Goal: Transaction & Acquisition: Book appointment/travel/reservation

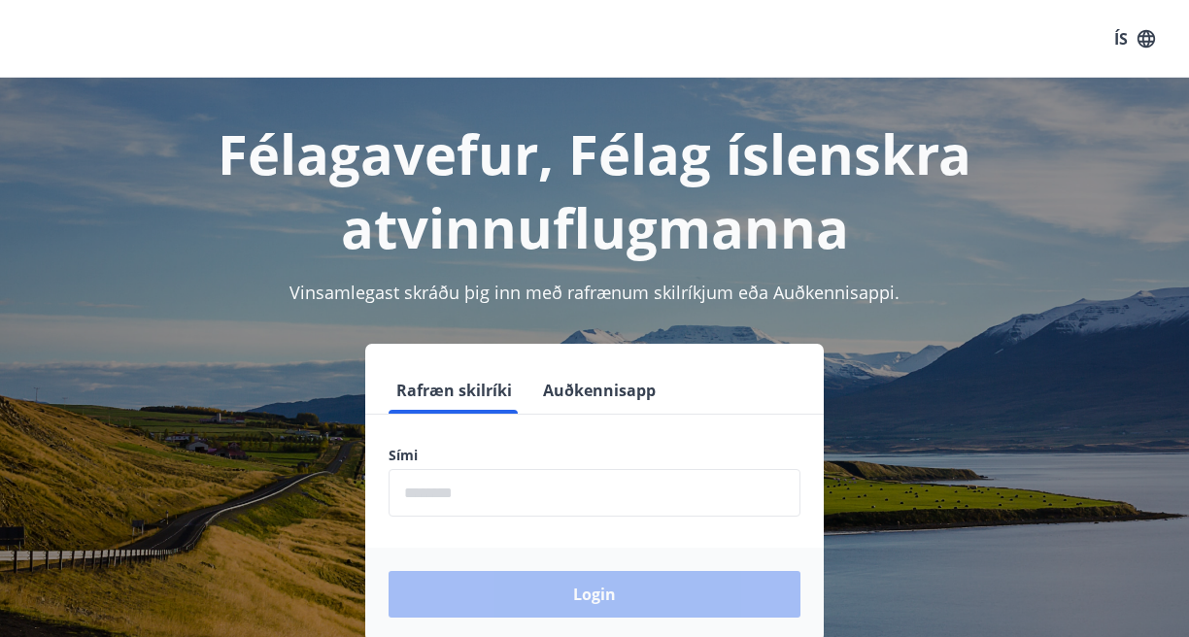
click at [434, 492] on input "phone" at bounding box center [595, 493] width 412 height 48
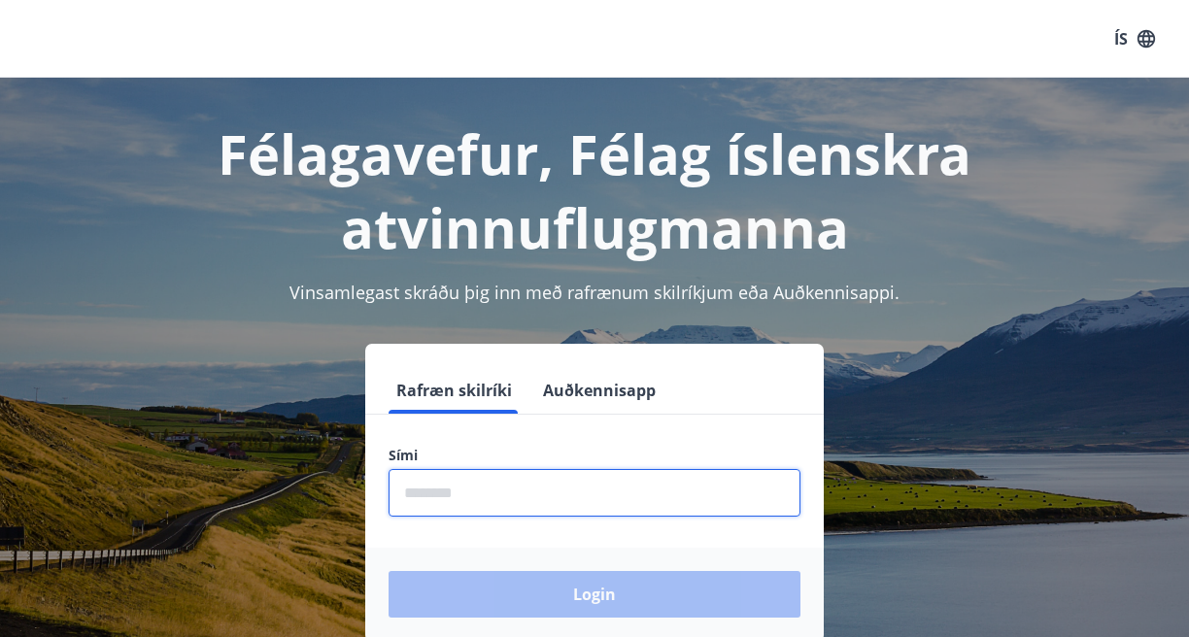
type input "********"
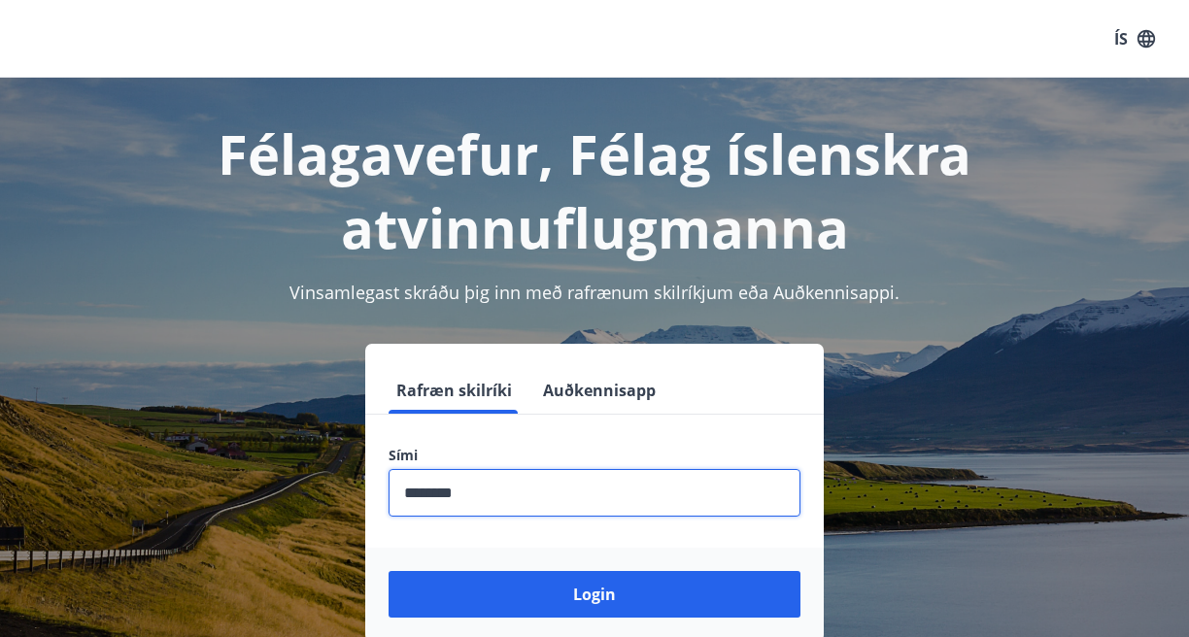
click at [389, 571] on button "Login" at bounding box center [595, 594] width 412 height 47
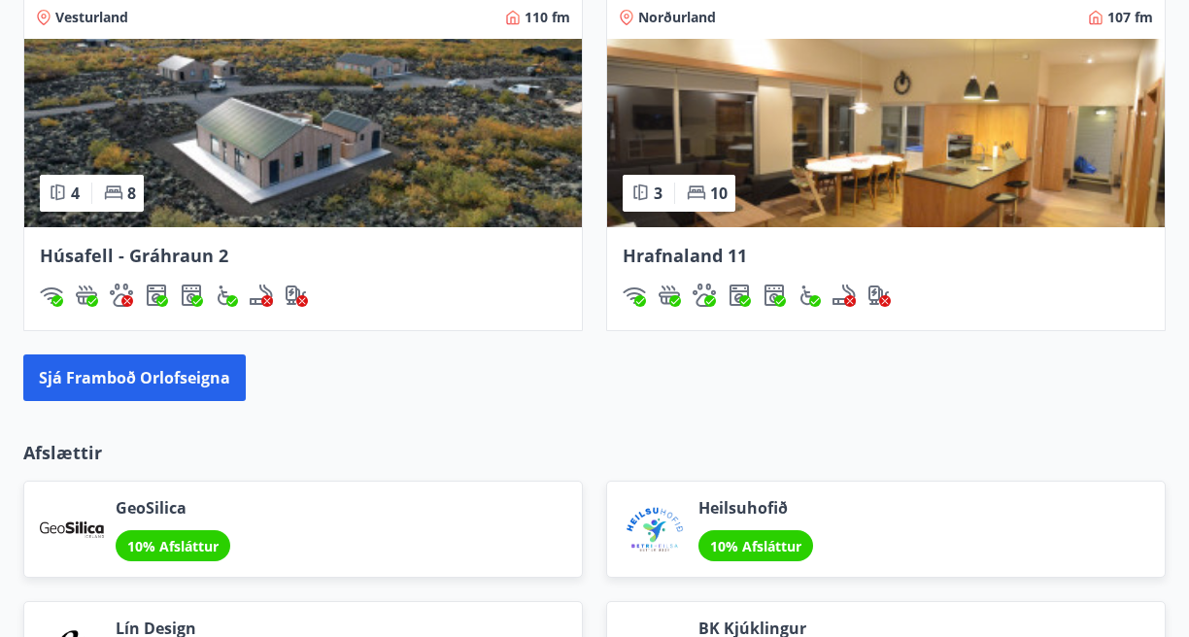
scroll to position [1825, 0]
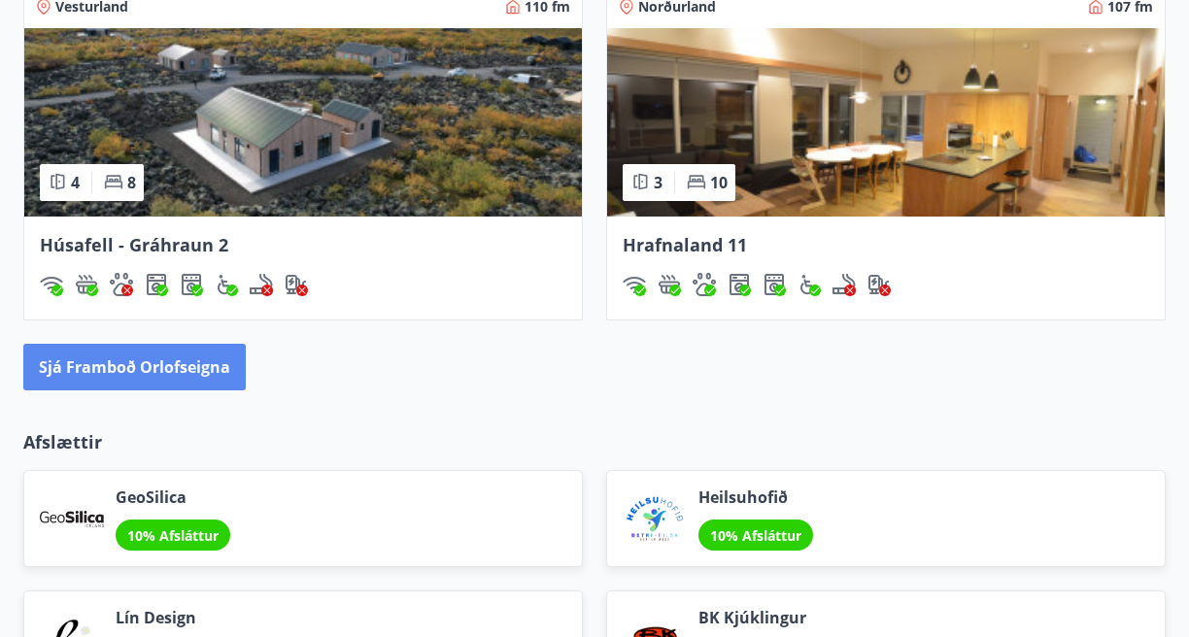
click at [231, 365] on button "Sjá framboð orlofseigna" at bounding box center [134, 367] width 222 height 47
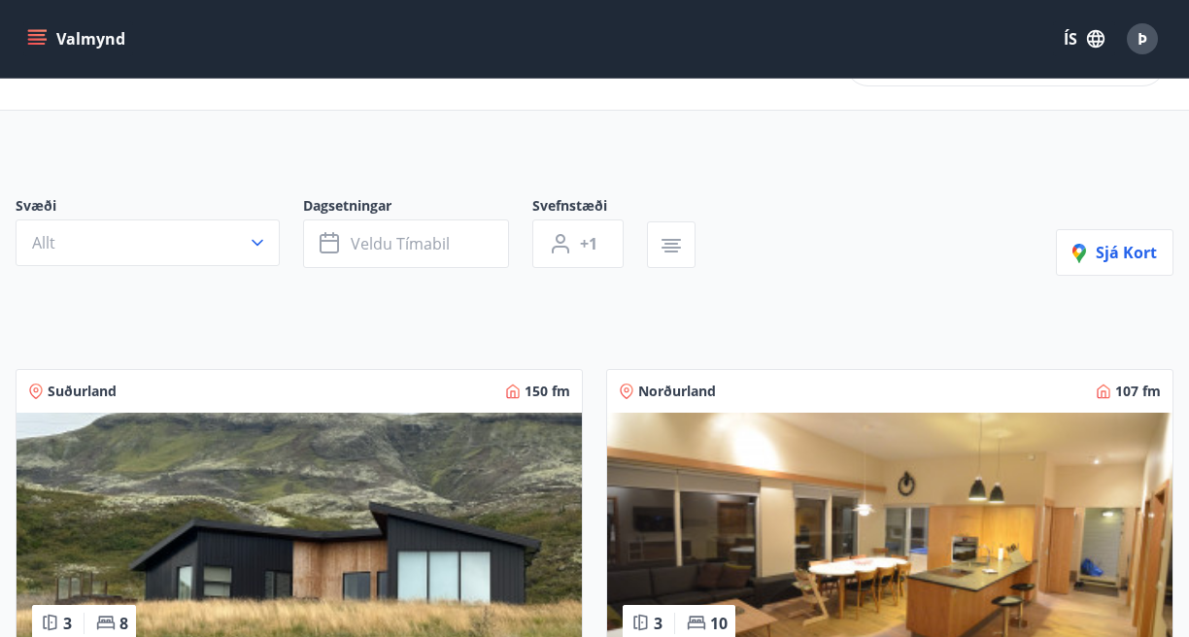
scroll to position [63, 0]
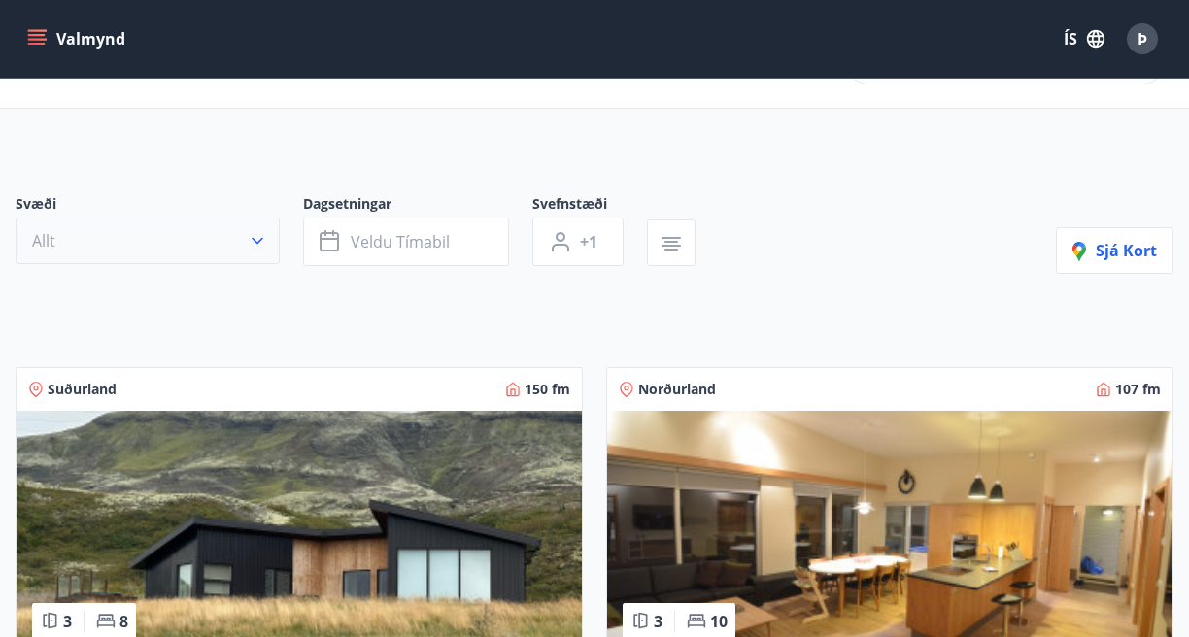
click at [248, 243] on icon "button" at bounding box center [257, 240] width 19 height 19
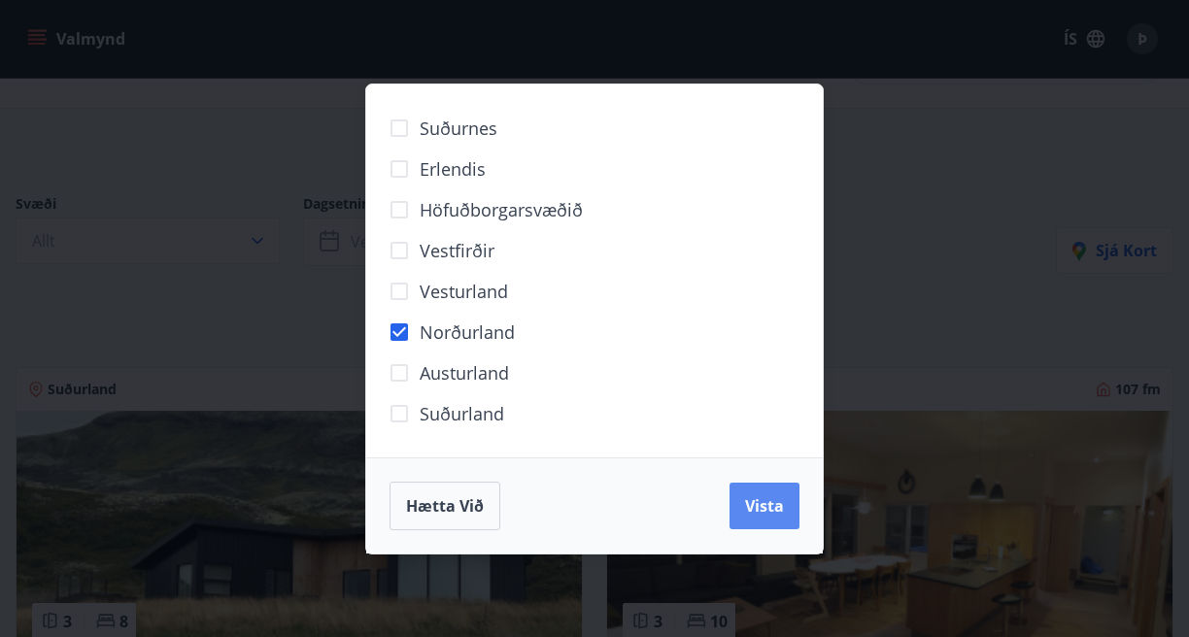
click at [763, 501] on span "Vista" at bounding box center [764, 505] width 39 height 21
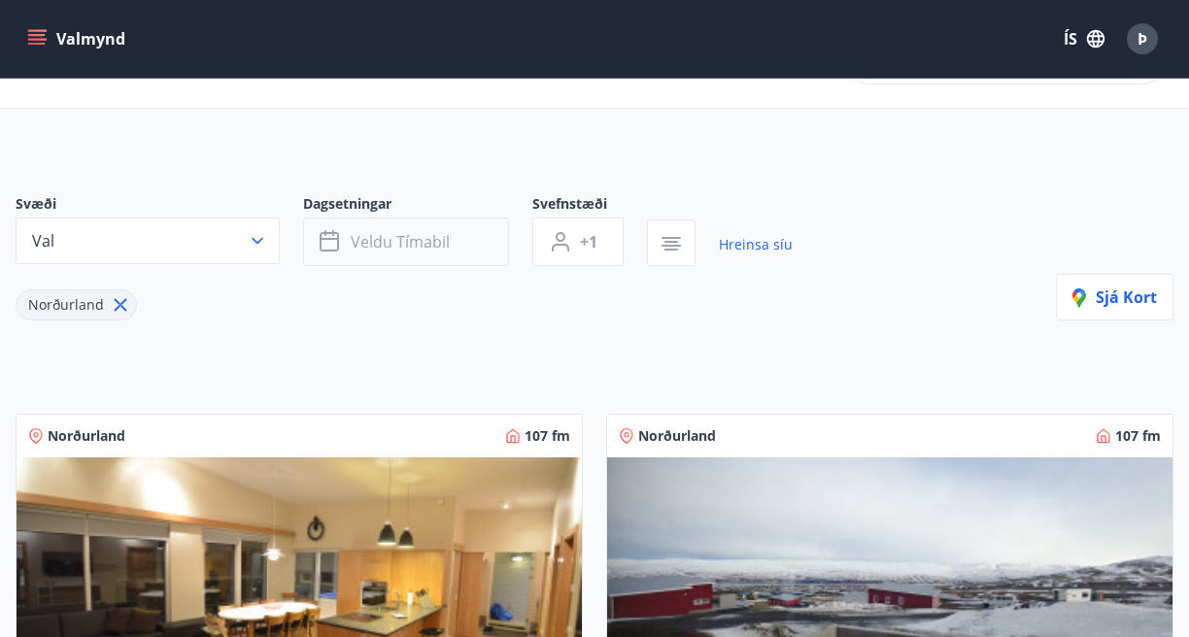
click at [442, 250] on span "Veldu tímabil" at bounding box center [400, 241] width 99 height 21
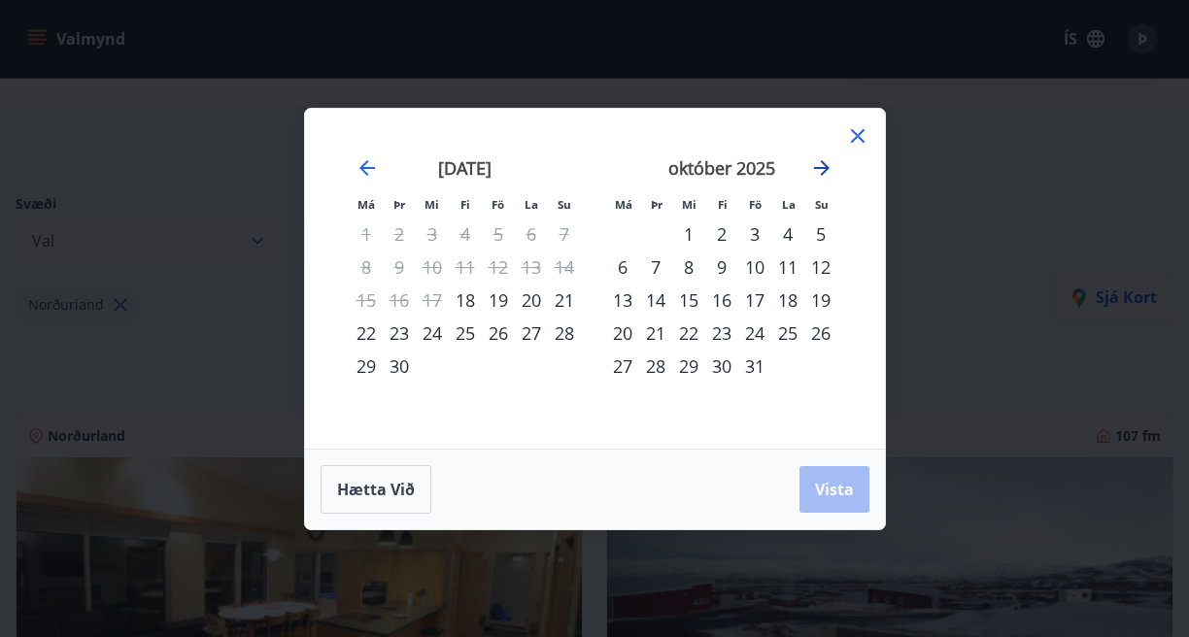
click at [817, 167] on icon "Move forward to switch to the next month." at bounding box center [822, 168] width 16 height 16
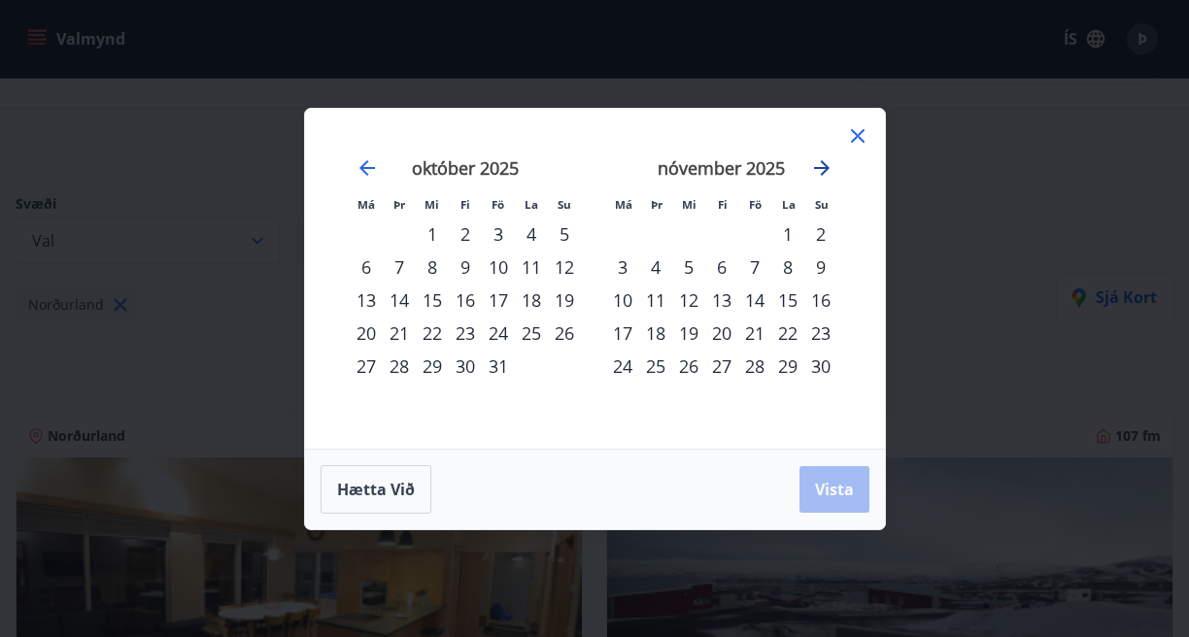
click at [817, 167] on icon "Move forward to switch to the next month." at bounding box center [822, 168] width 16 height 16
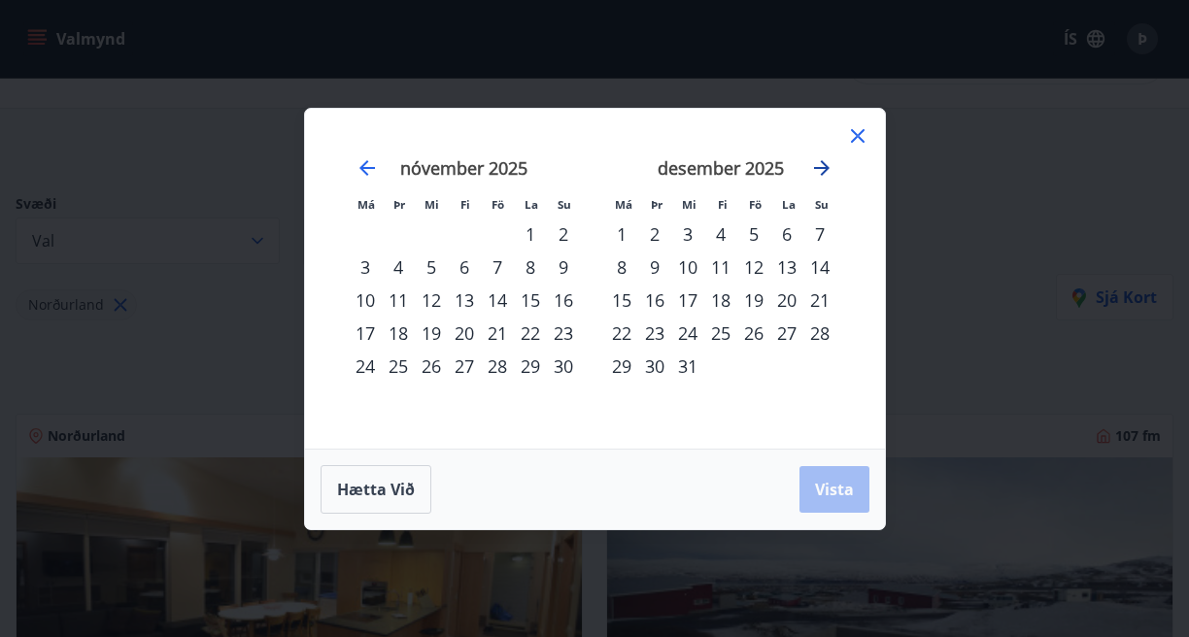
click at [817, 167] on icon "Move forward to switch to the next month." at bounding box center [822, 168] width 16 height 16
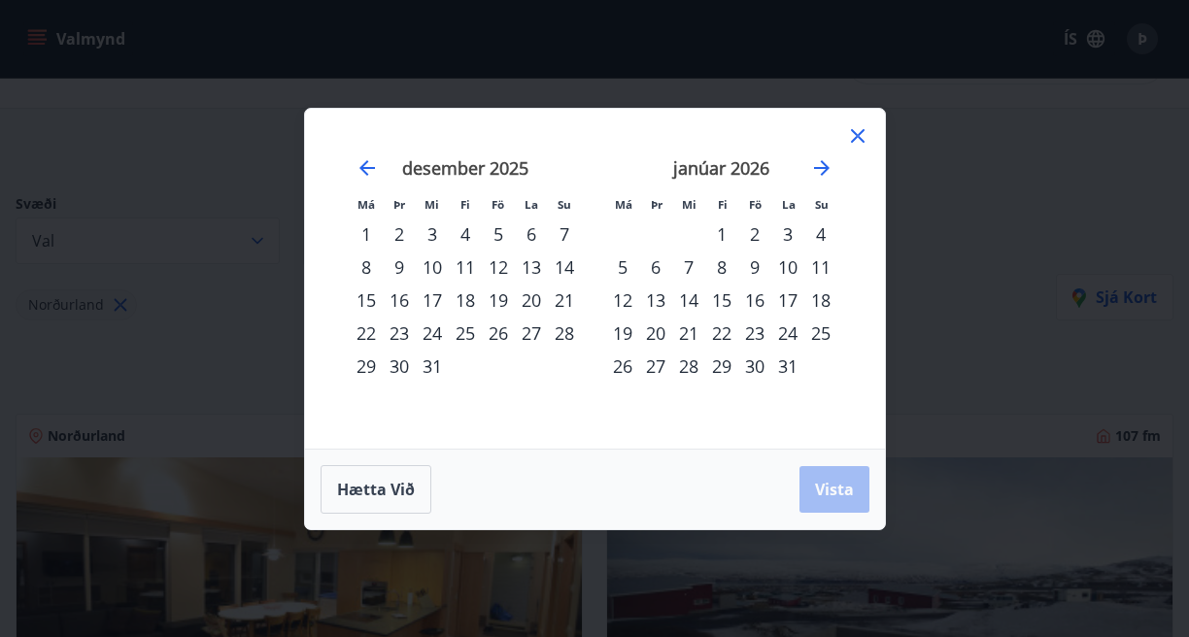
click at [761, 261] on div "9" at bounding box center [754, 267] width 33 height 33
click at [823, 165] on icon "Move forward to switch to the next month." at bounding box center [821, 167] width 23 height 23
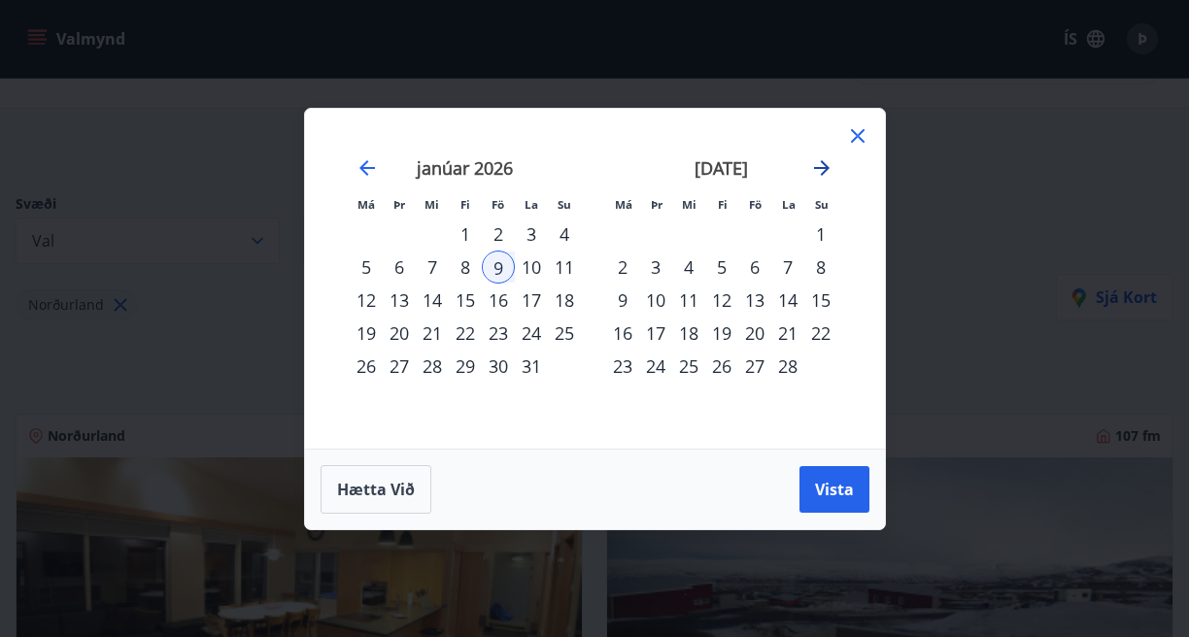
click at [823, 165] on icon "Move forward to switch to the next month." at bounding box center [821, 167] width 23 height 23
click at [616, 398] on div "30" at bounding box center [622, 399] width 33 height 33
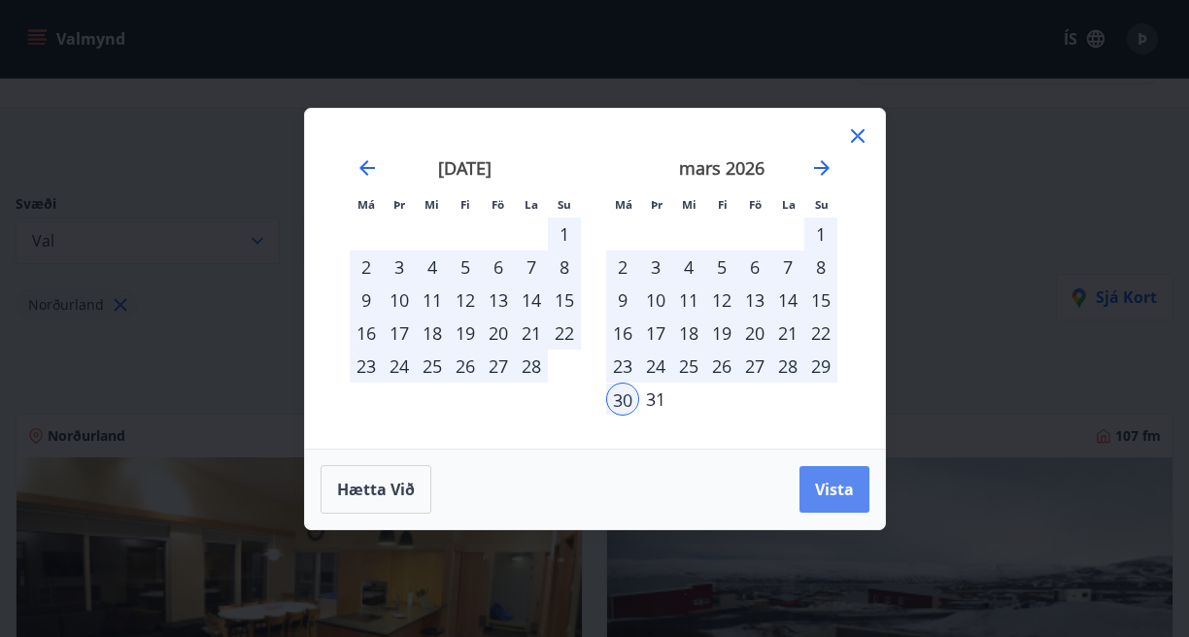
click at [825, 487] on span "Vista" at bounding box center [834, 489] width 39 height 21
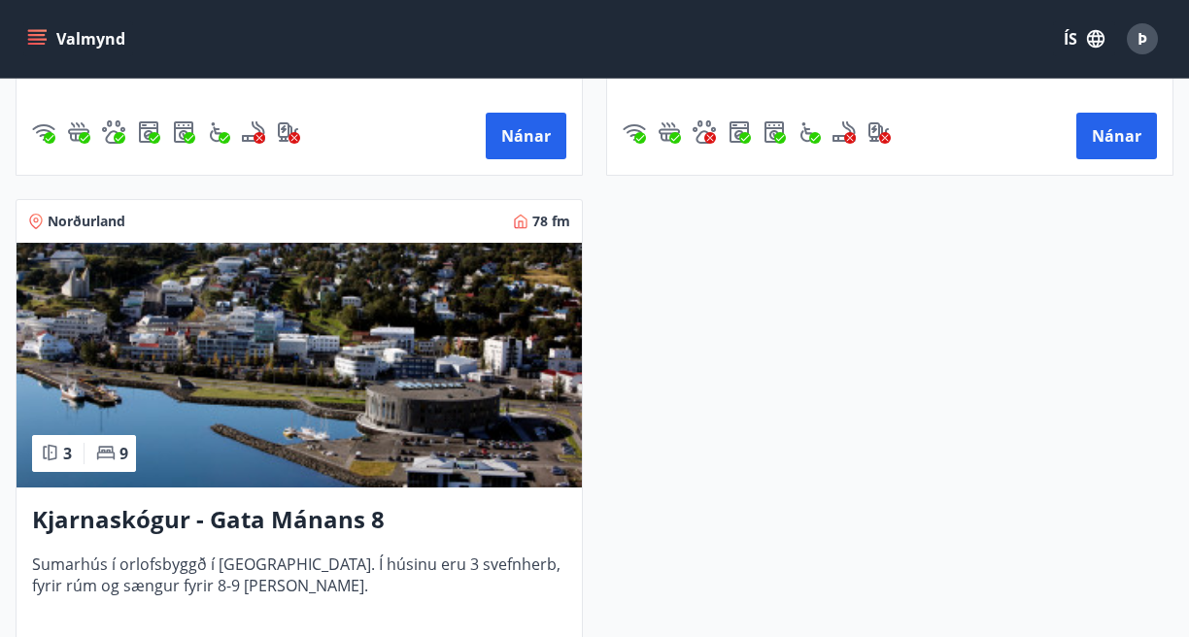
scroll to position [806, 0]
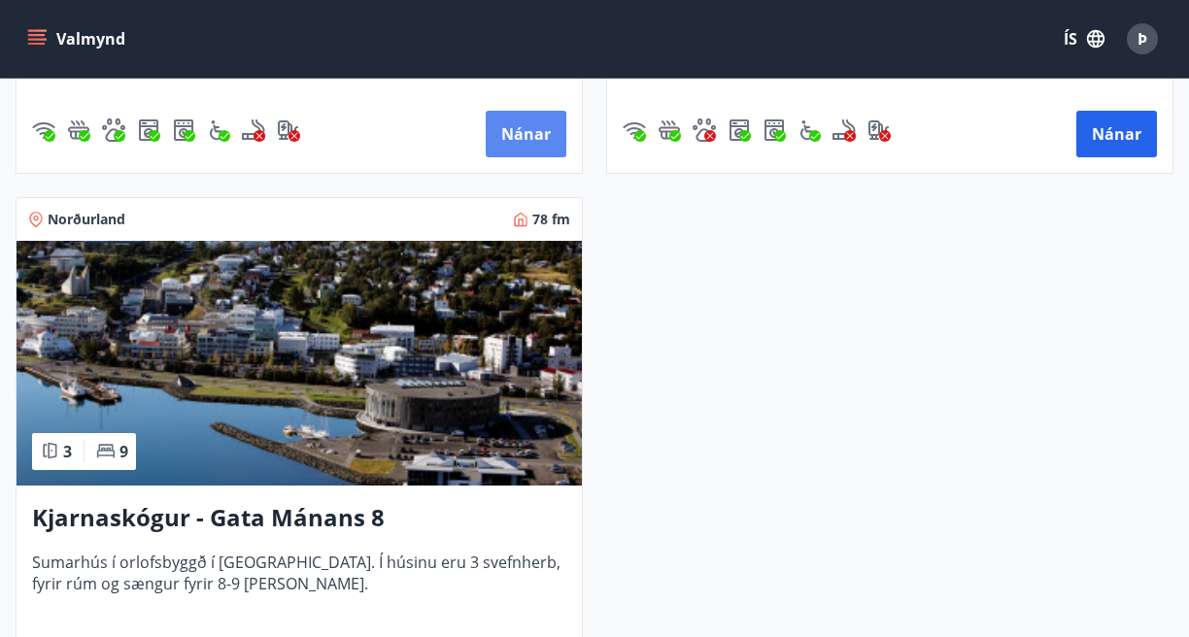
click at [548, 149] on button "Nánar" at bounding box center [526, 134] width 81 height 47
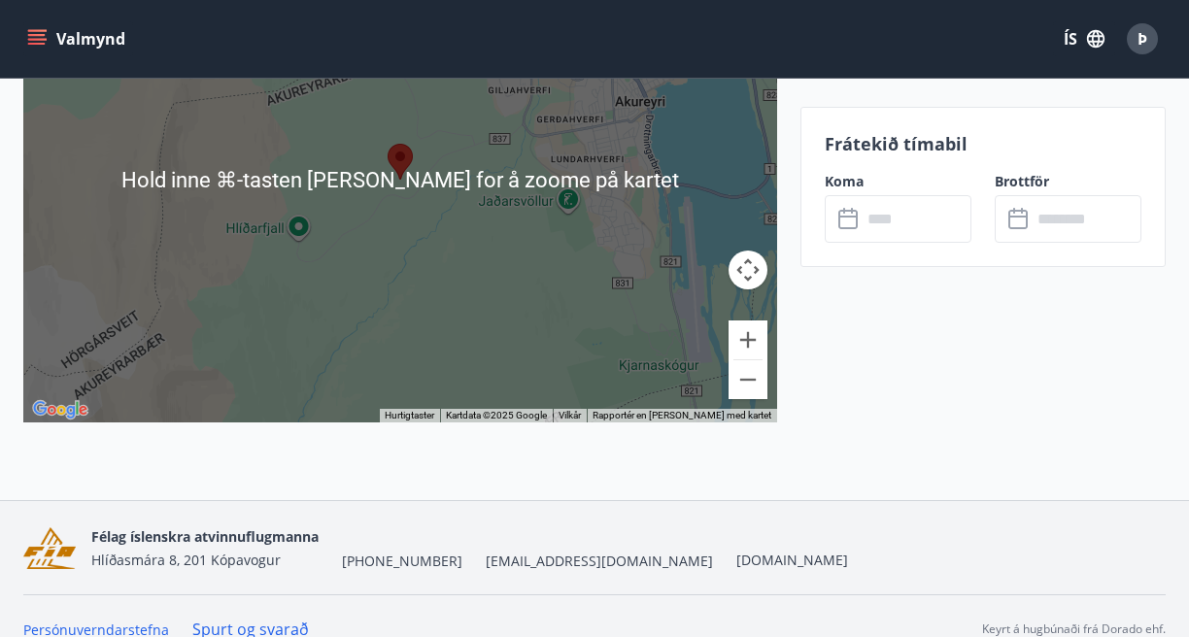
scroll to position [3870, 0]
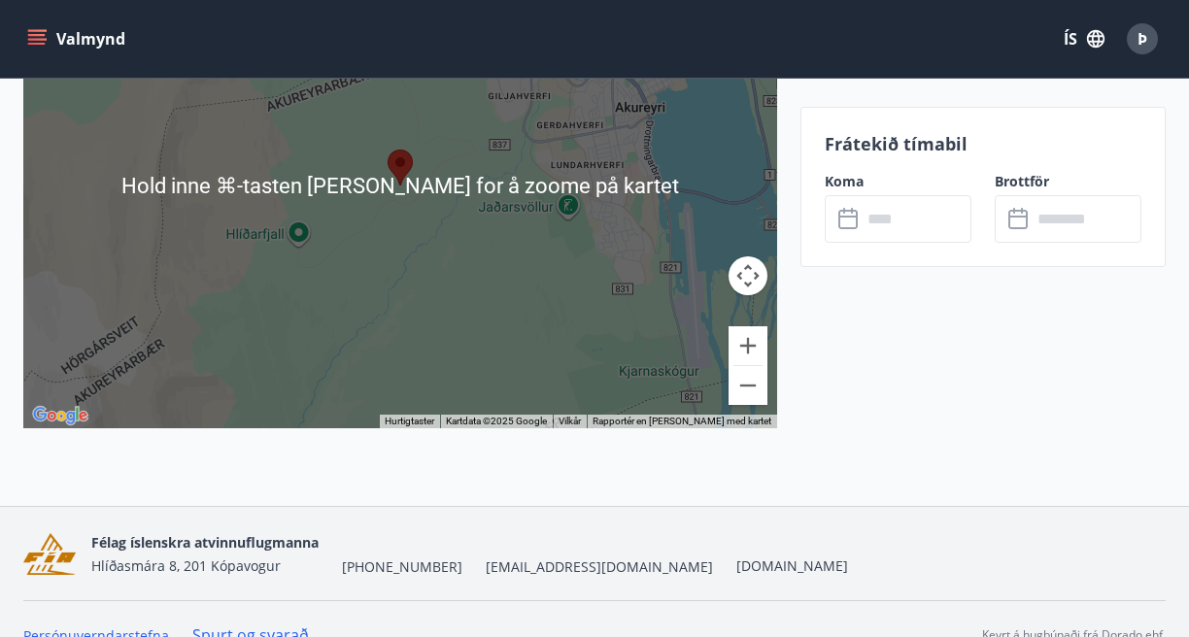
click at [874, 218] on input "text" at bounding box center [917, 219] width 110 height 48
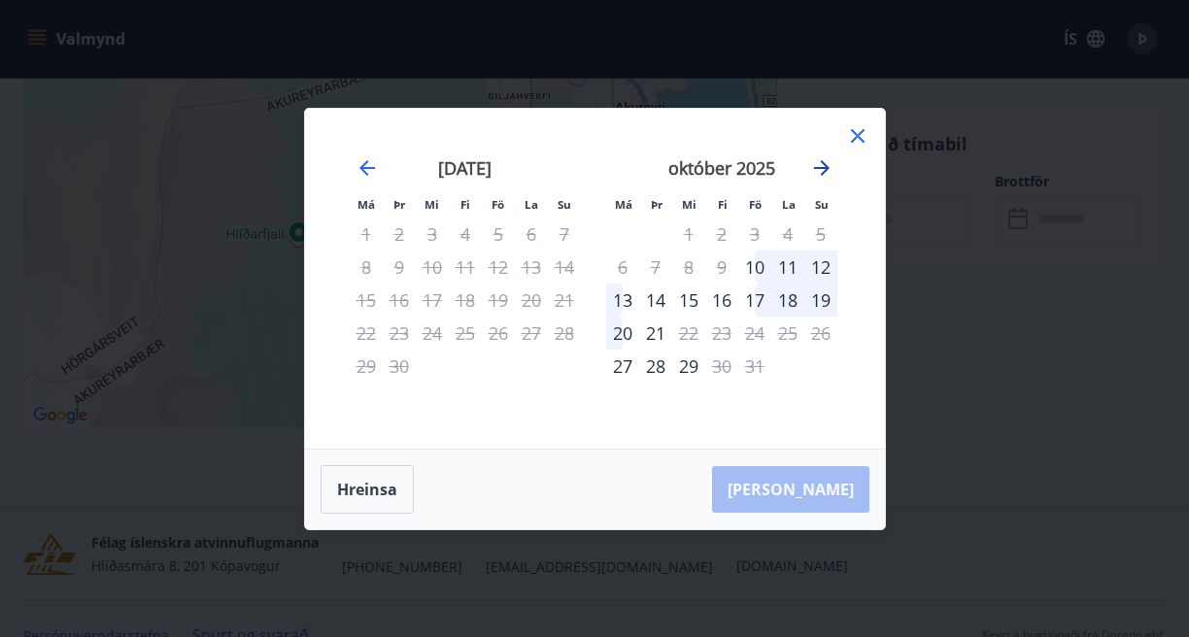
click at [823, 163] on icon "Move forward to switch to the next month." at bounding box center [822, 168] width 16 height 16
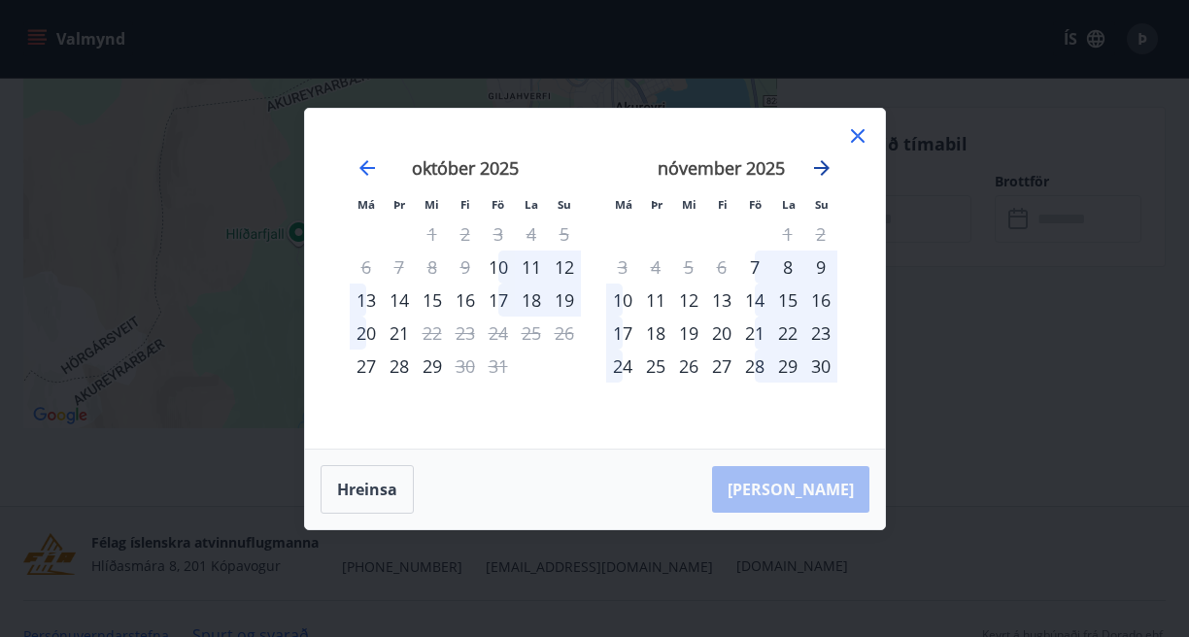
click at [823, 163] on icon "Move forward to switch to the next month." at bounding box center [822, 168] width 16 height 16
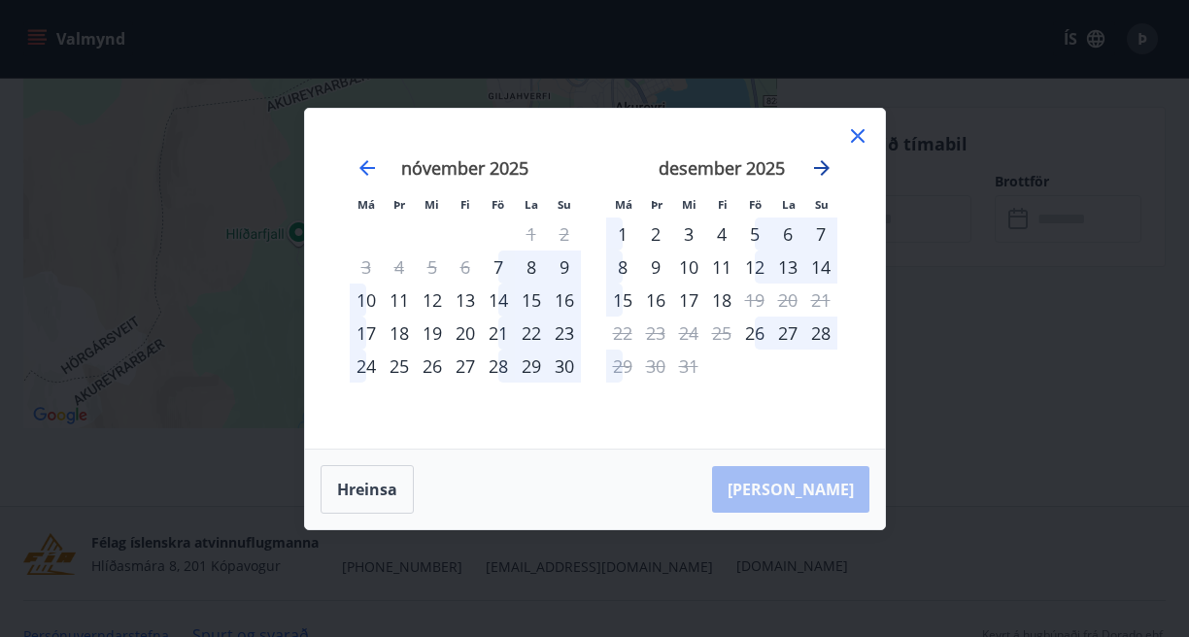
click at [823, 163] on icon "Move forward to switch to the next month." at bounding box center [822, 168] width 16 height 16
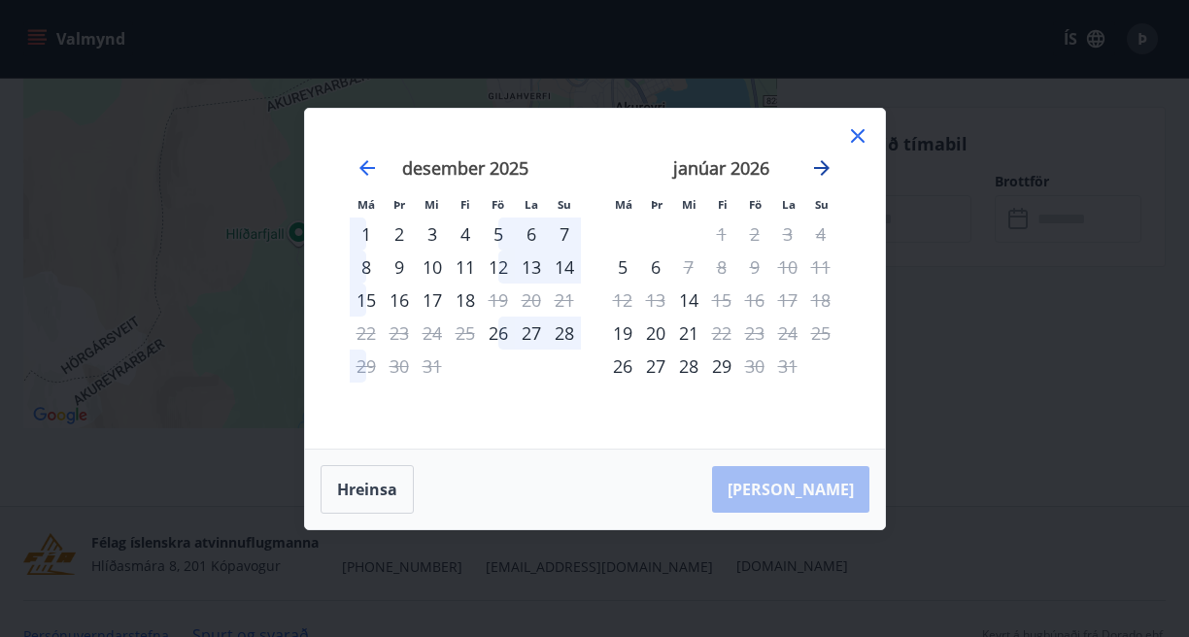
click at [823, 163] on icon "Move forward to switch to the next month." at bounding box center [822, 168] width 16 height 16
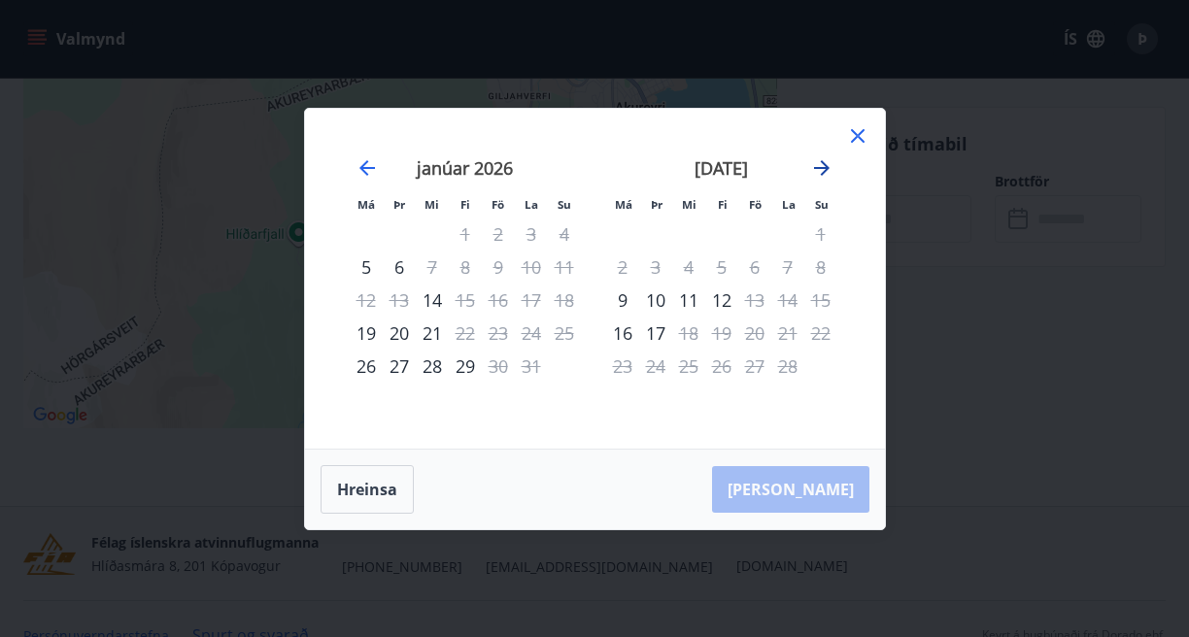
click at [823, 163] on icon "Move forward to switch to the next month." at bounding box center [822, 168] width 16 height 16
click at [861, 135] on icon at bounding box center [857, 135] width 23 height 23
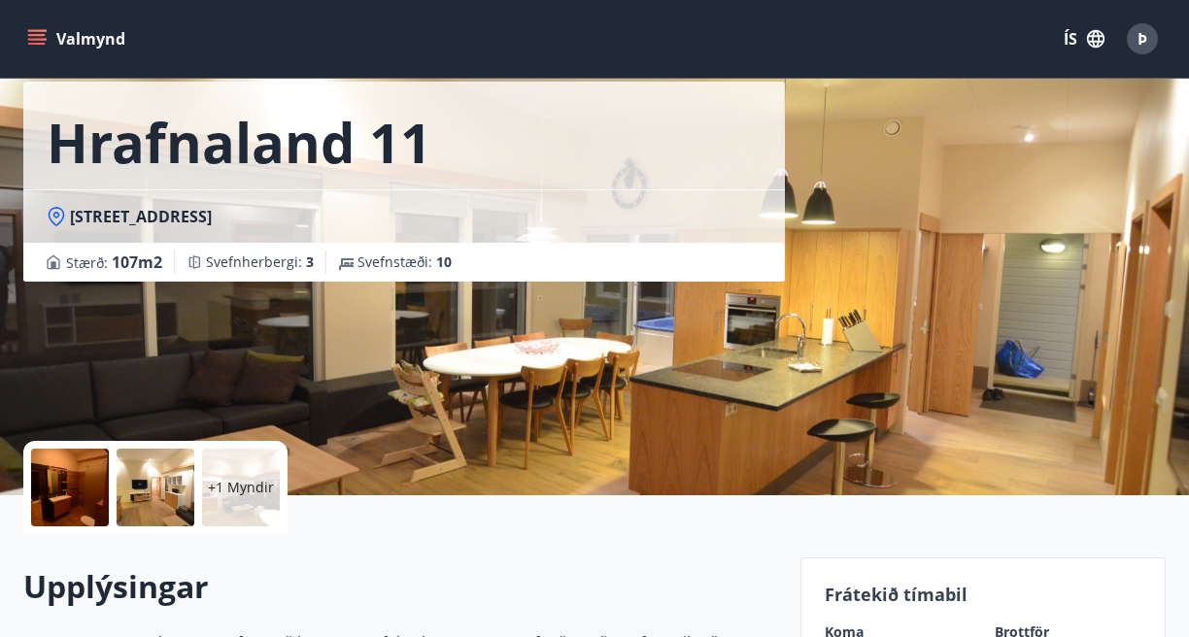
scroll to position [0, 0]
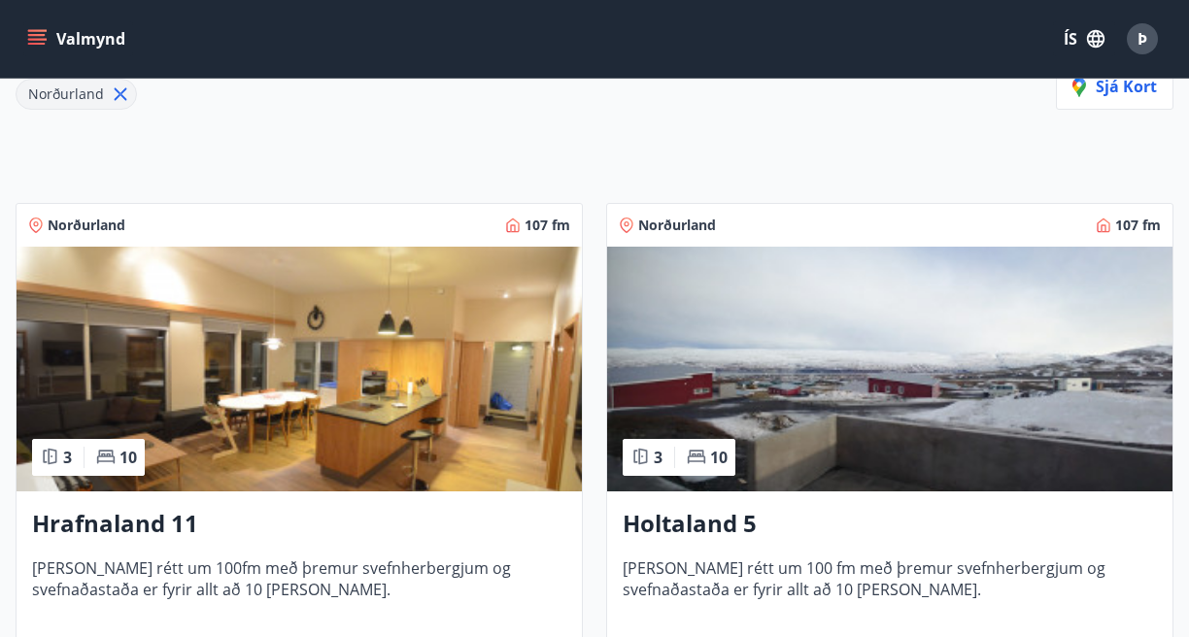
click at [726, 415] on img at bounding box center [889, 369] width 565 height 245
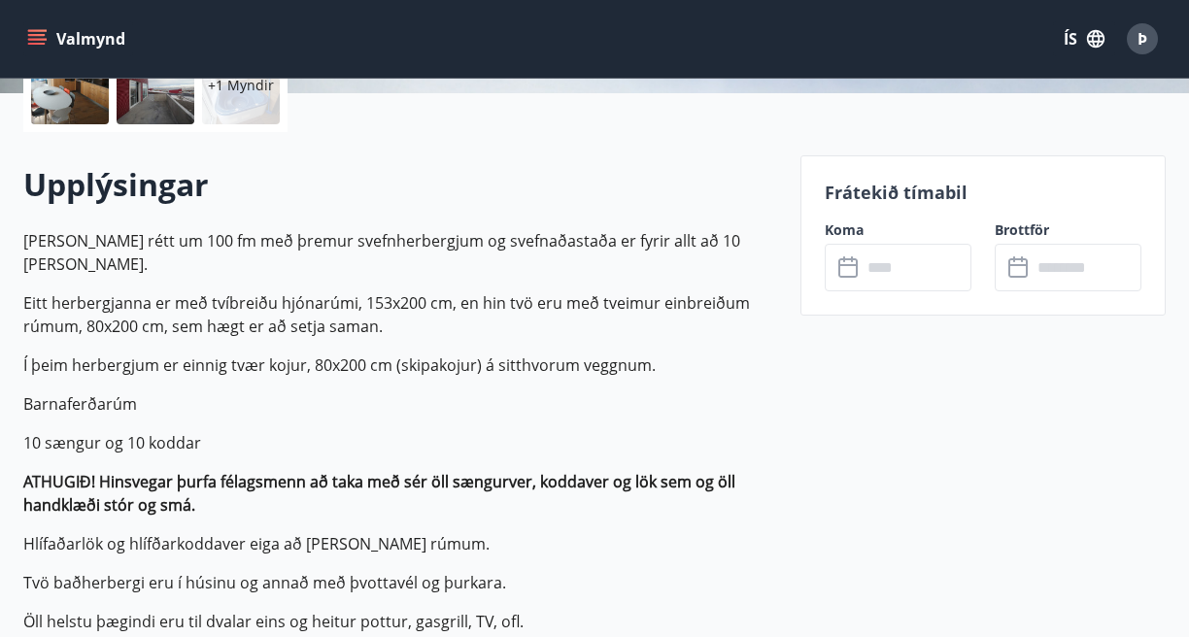
scroll to position [491, 0]
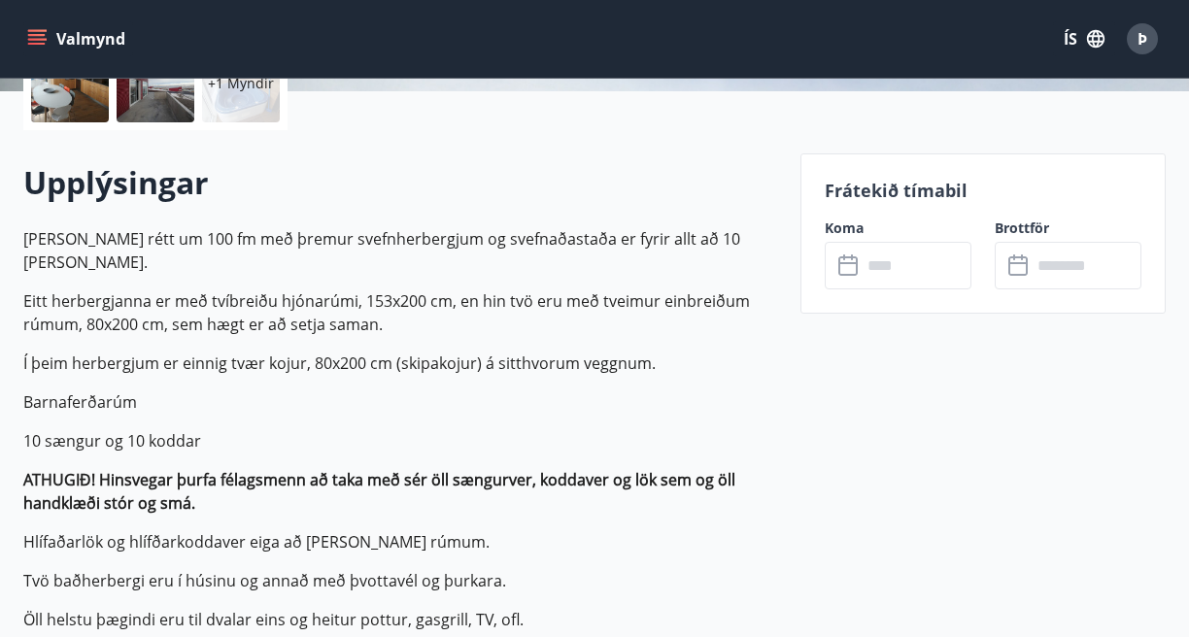
click at [914, 273] on input "text" at bounding box center [917, 266] width 110 height 48
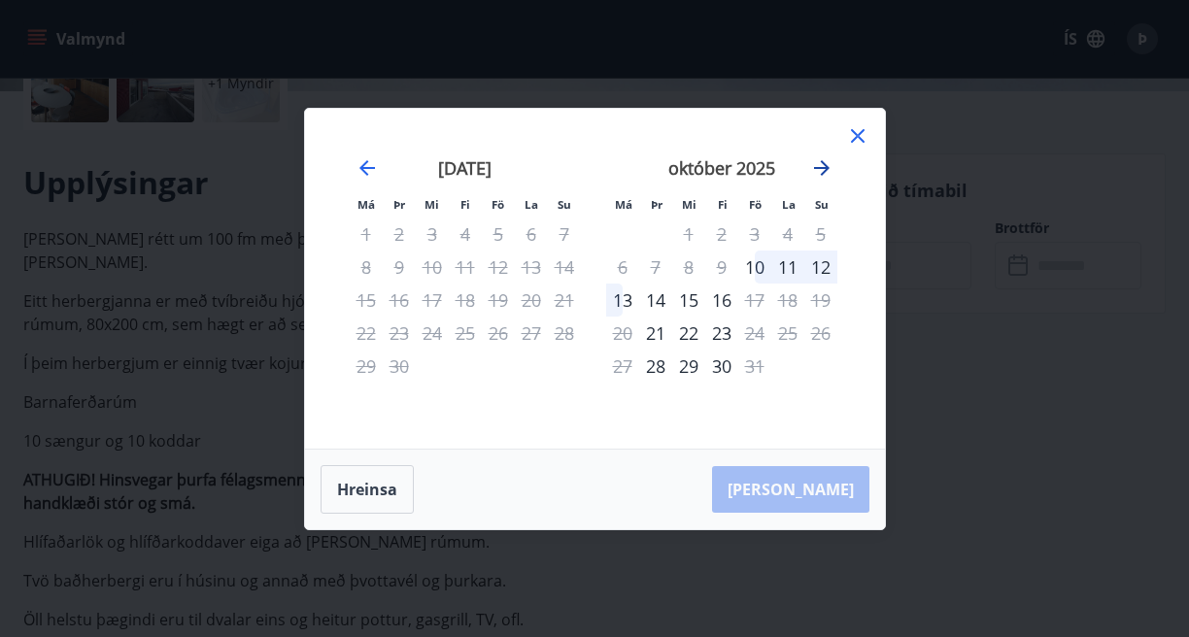
click at [825, 170] on icon "Move forward to switch to the next month." at bounding box center [822, 168] width 16 height 16
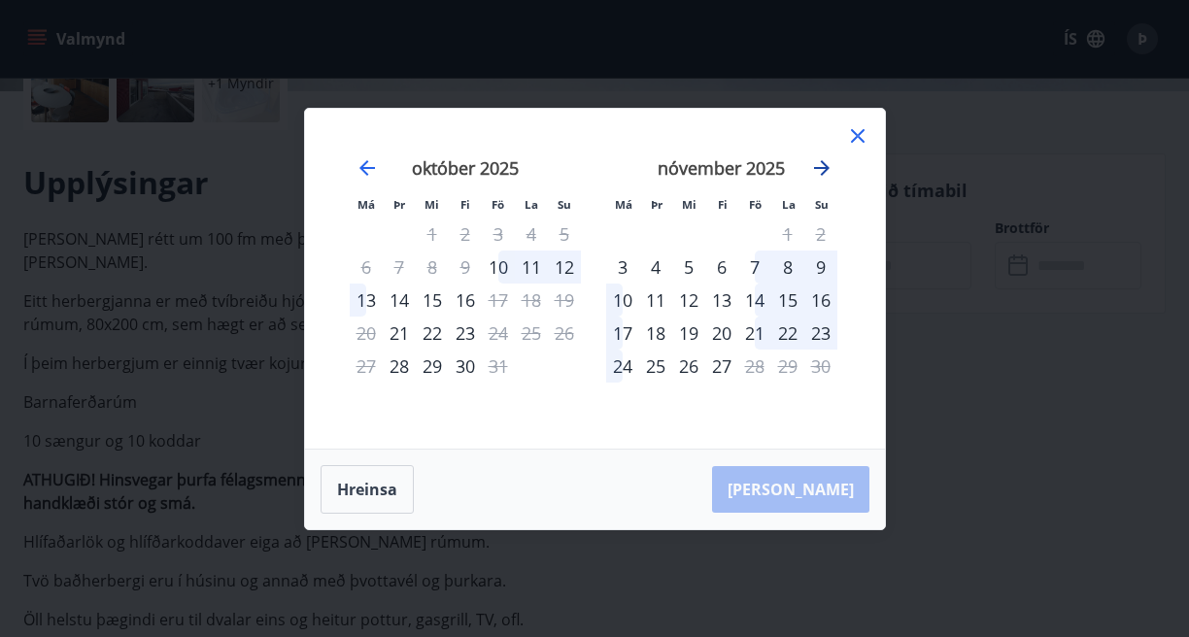
click at [825, 170] on icon "Move forward to switch to the next month." at bounding box center [822, 168] width 16 height 16
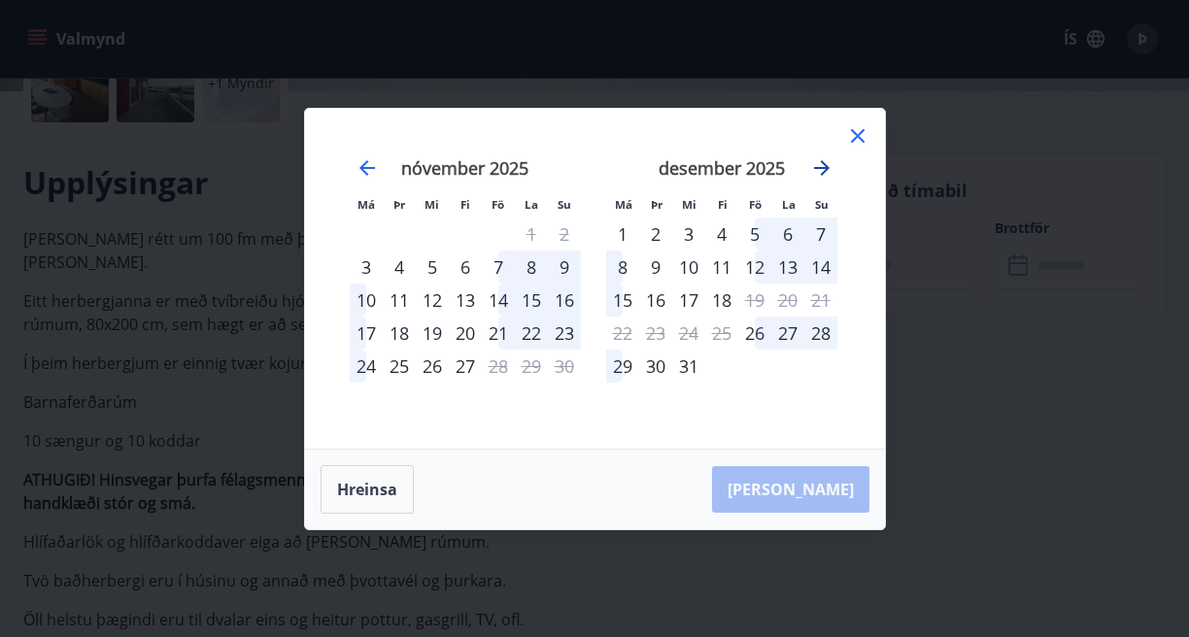
click at [825, 170] on icon "Move forward to switch to the next month." at bounding box center [822, 168] width 16 height 16
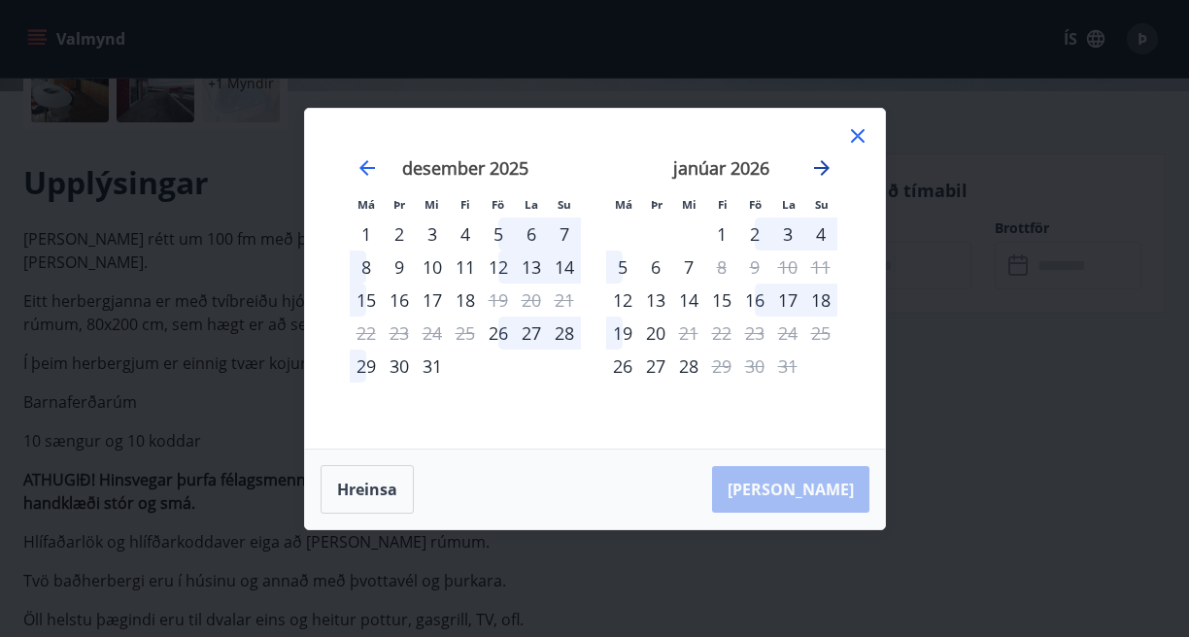
click at [825, 171] on icon "Move forward to switch to the next month." at bounding box center [822, 168] width 16 height 16
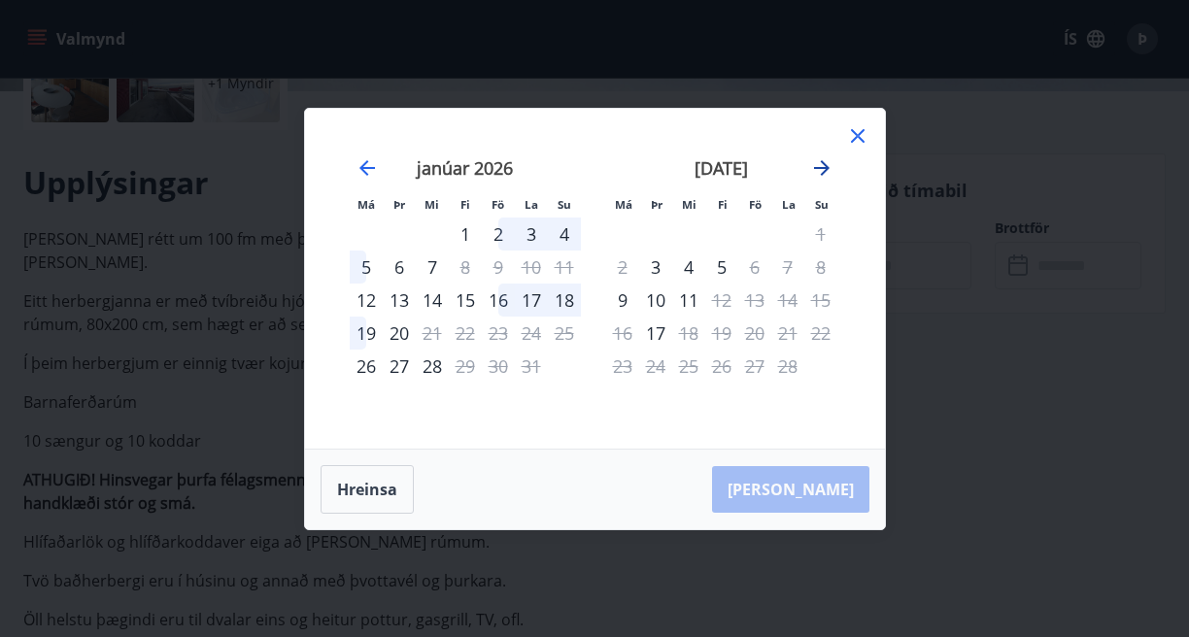
click at [825, 171] on icon "Move forward to switch to the next month." at bounding box center [822, 168] width 16 height 16
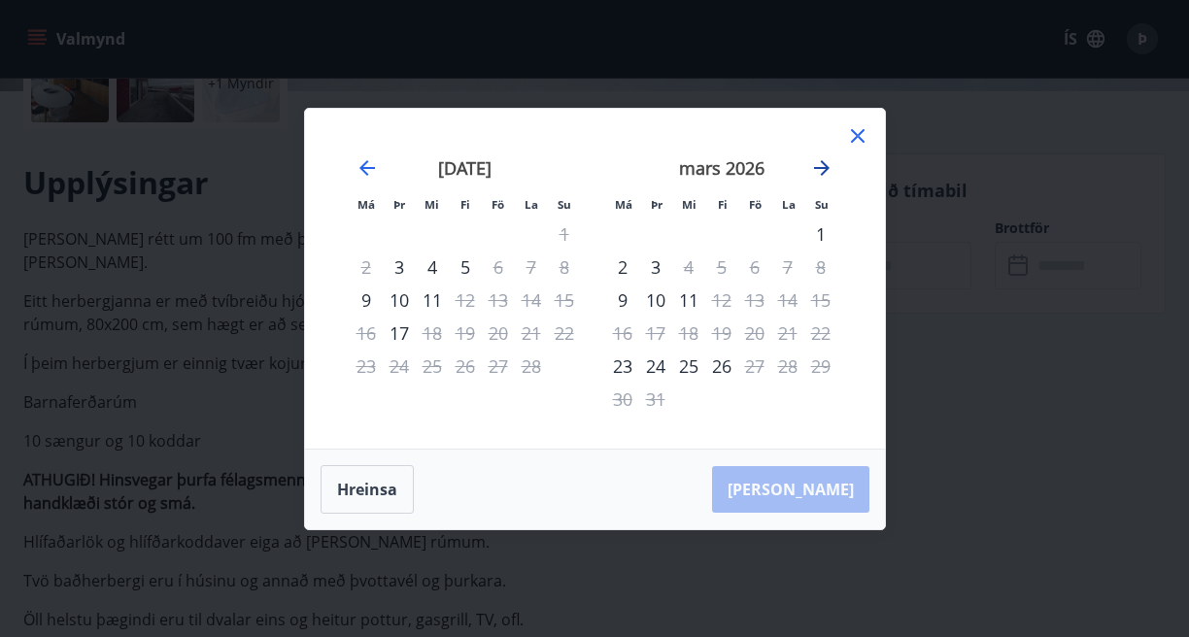
click at [825, 171] on icon "Move forward to switch to the next month." at bounding box center [822, 168] width 16 height 16
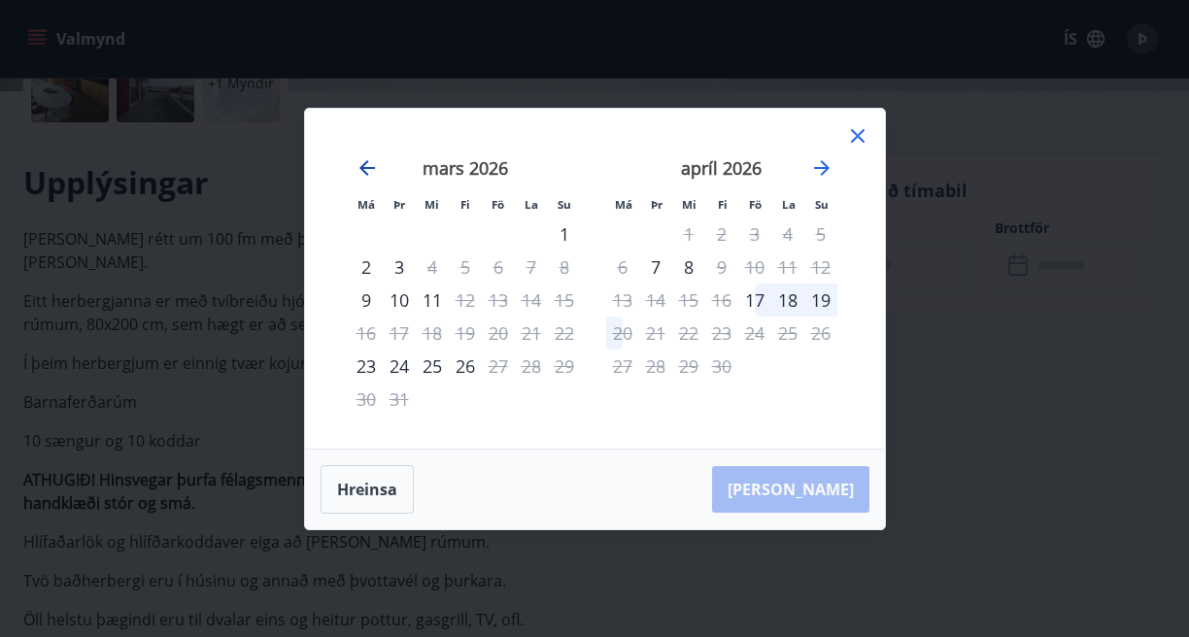
click at [363, 173] on icon "Move backward to switch to the previous month." at bounding box center [366, 167] width 23 height 23
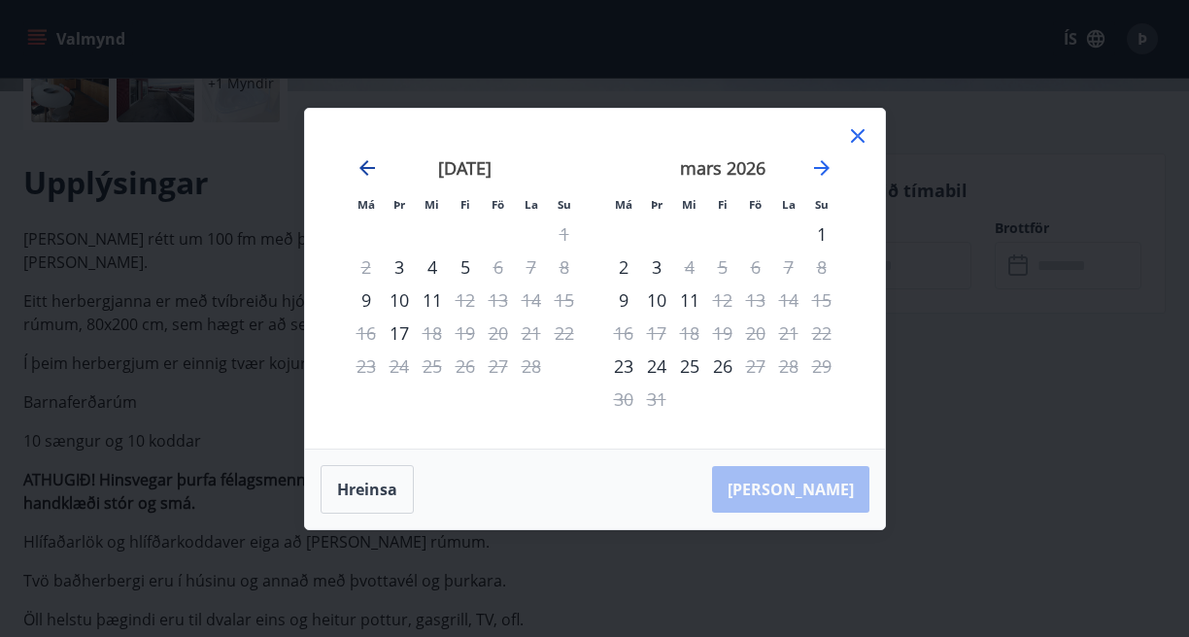
click at [363, 173] on icon "Move backward to switch to the previous month." at bounding box center [366, 167] width 23 height 23
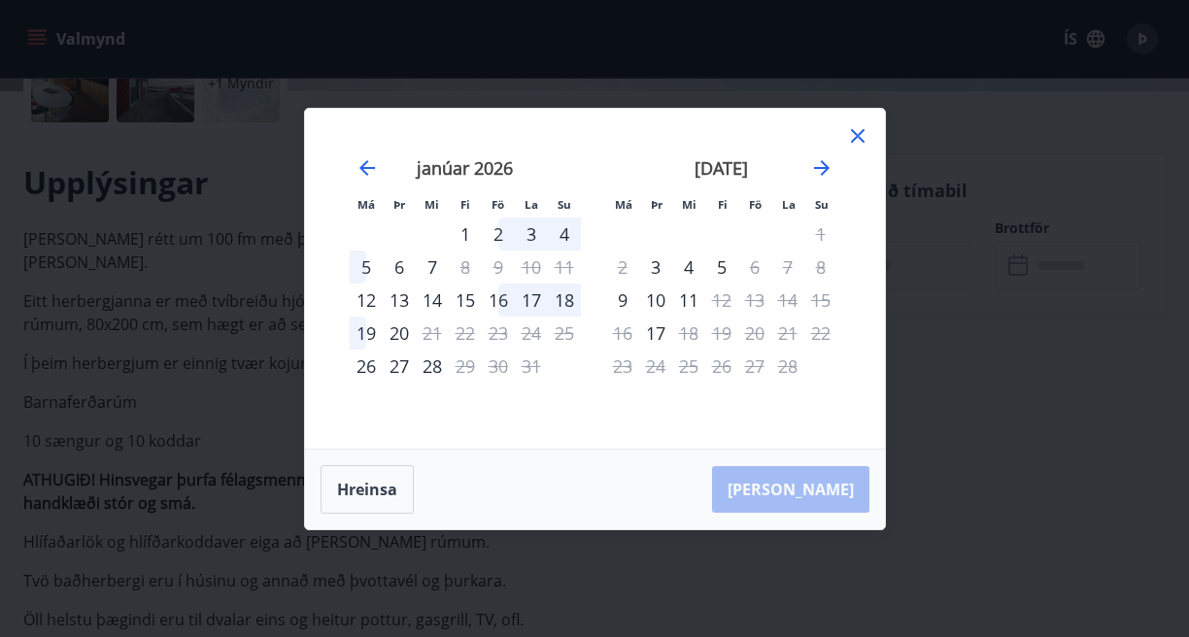
click at [500, 307] on div "16" at bounding box center [498, 300] width 33 height 33
click at [370, 338] on div "19" at bounding box center [366, 333] width 33 height 33
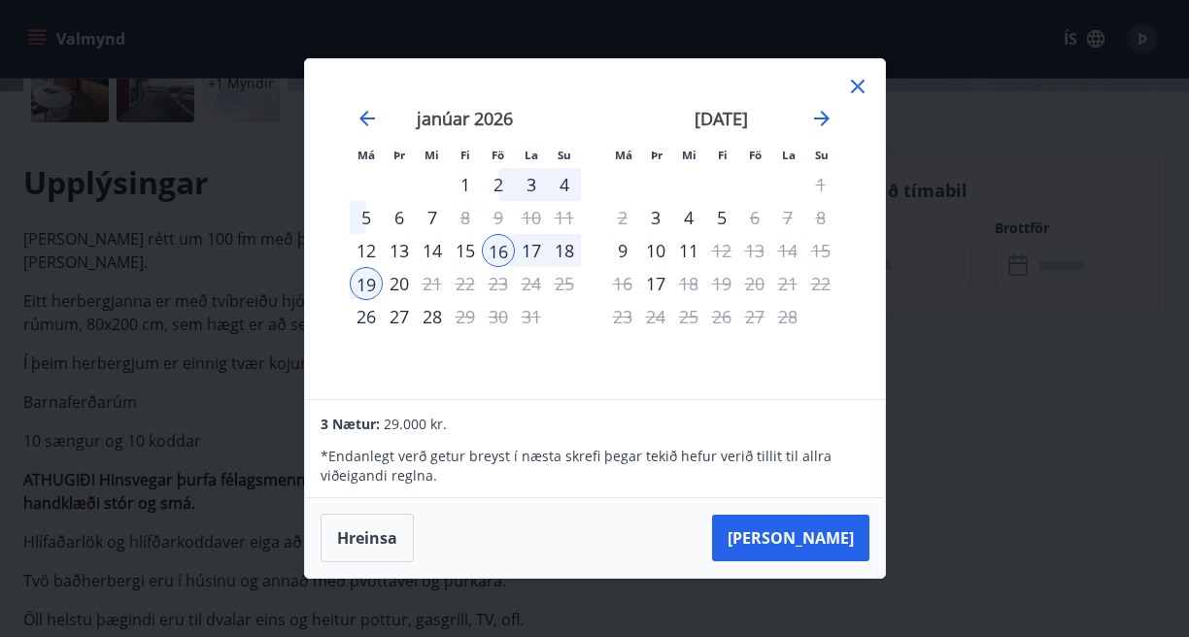
click at [466, 247] on div "15" at bounding box center [465, 250] width 33 height 33
click at [811, 545] on button "Taka Frá" at bounding box center [790, 538] width 157 height 47
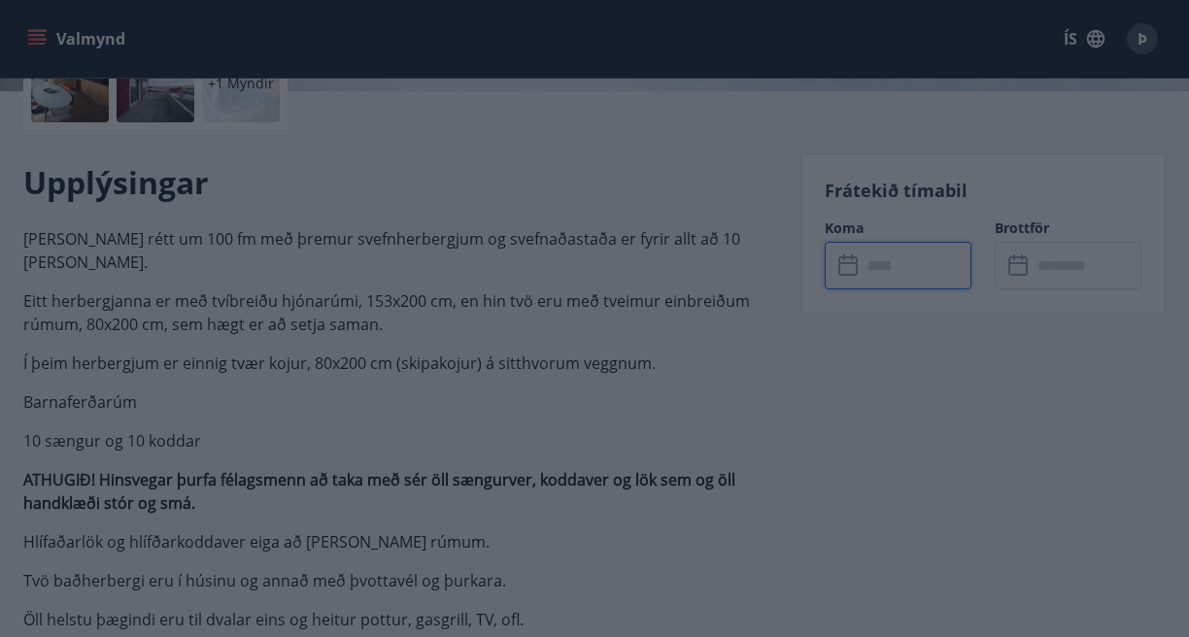
type input "******"
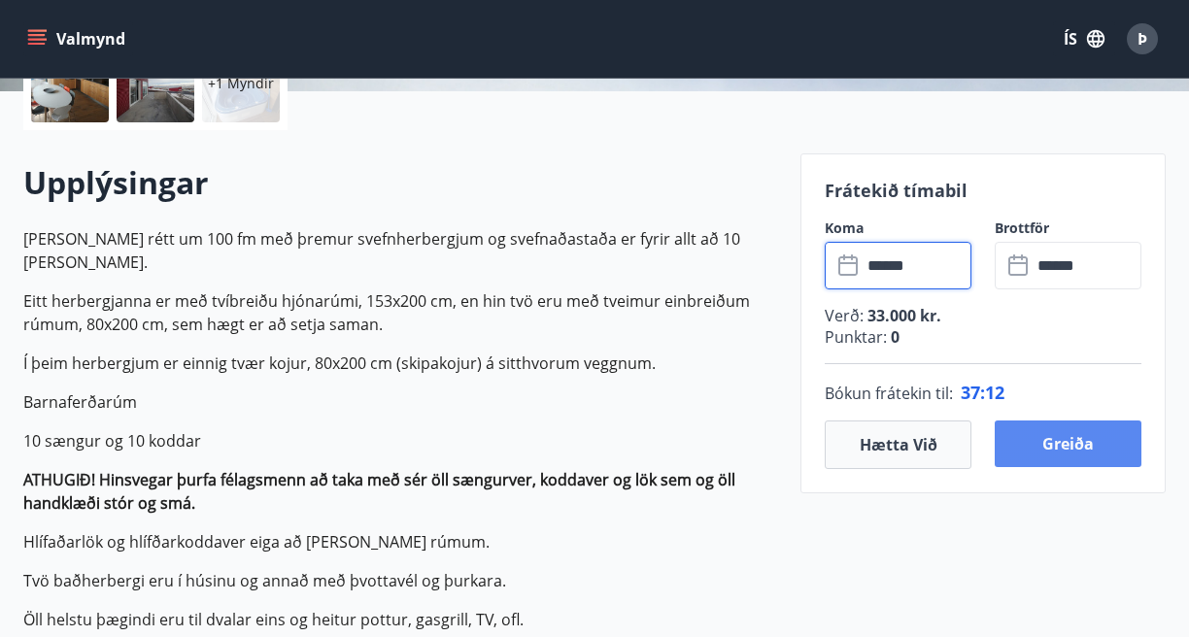
click at [1036, 441] on button "Greiða" at bounding box center [1068, 444] width 147 height 47
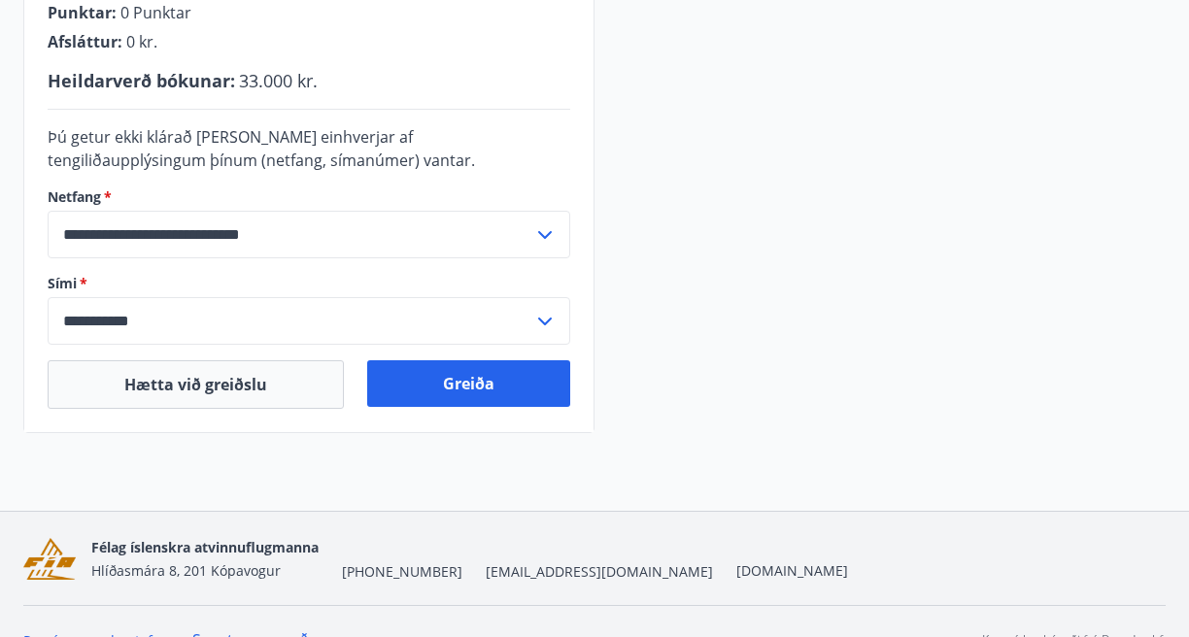
scroll to position [588, 0]
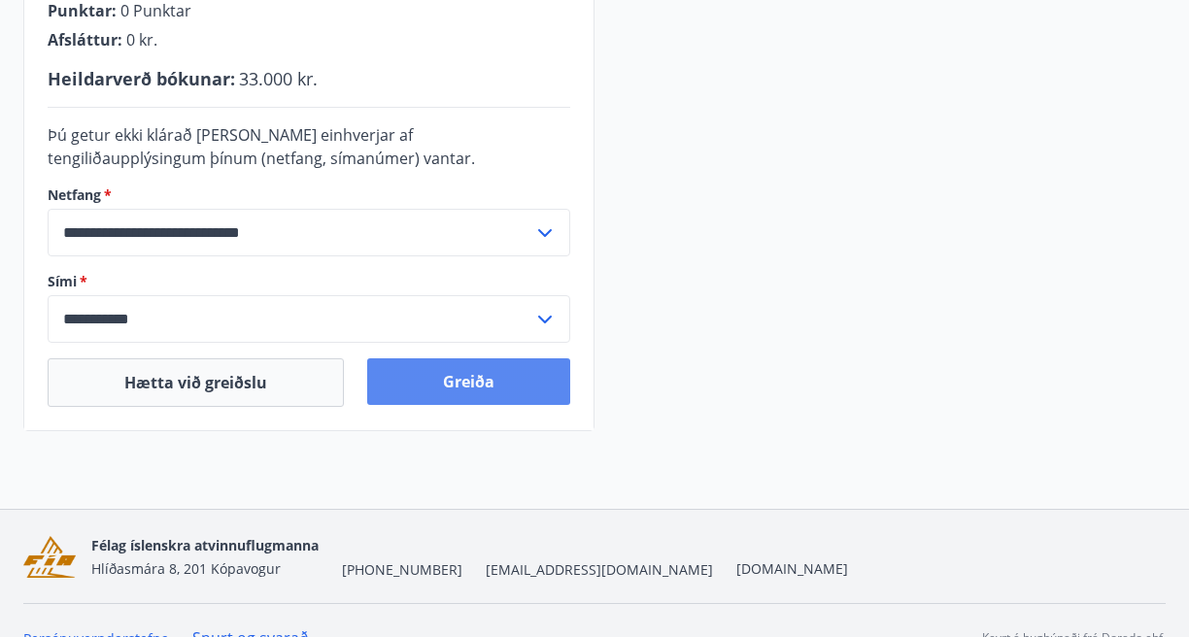
click at [461, 375] on button "Greiða" at bounding box center [468, 381] width 203 height 47
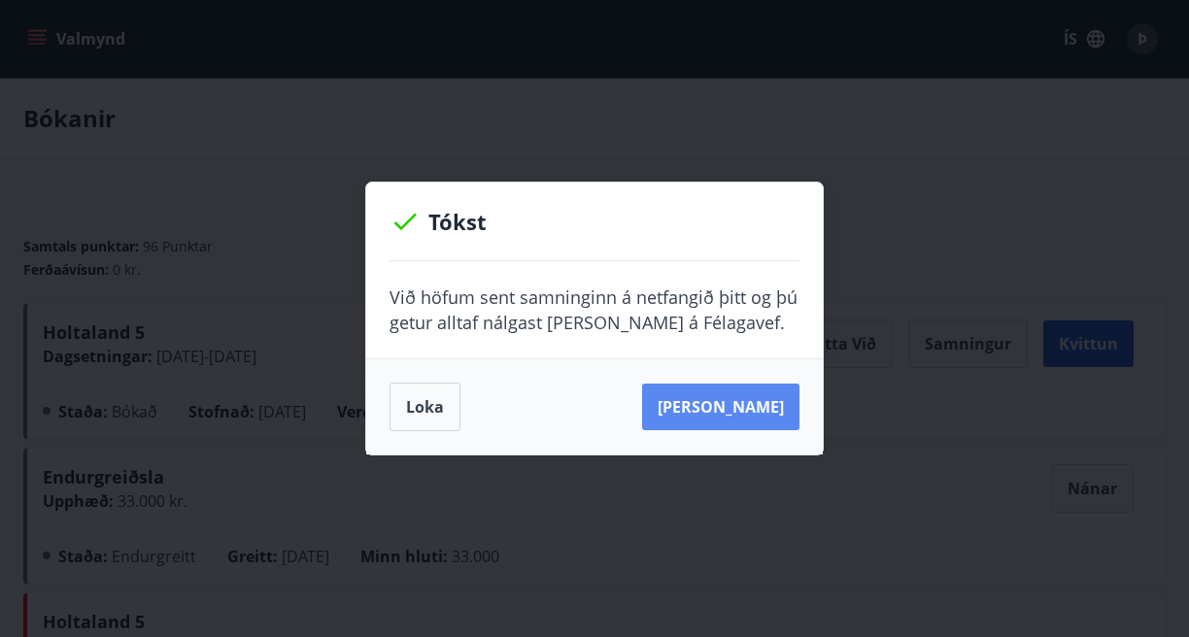
click at [733, 412] on button "Sjá samning" at bounding box center [720, 407] width 157 height 47
click at [718, 388] on button "Sjá samning" at bounding box center [720, 407] width 157 height 47
click at [432, 388] on button "Loka" at bounding box center [424, 407] width 71 height 49
